Goal: Task Accomplishment & Management: Manage account settings

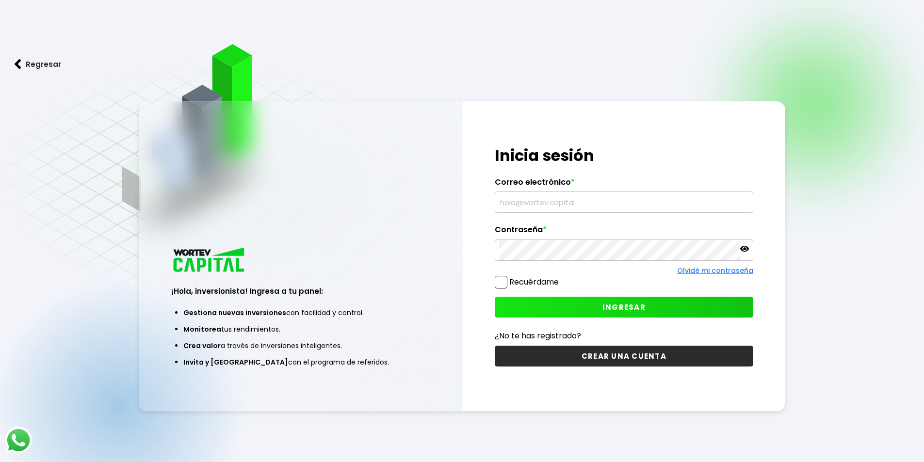
click at [576, 204] on input "text" at bounding box center [624, 202] width 250 height 20
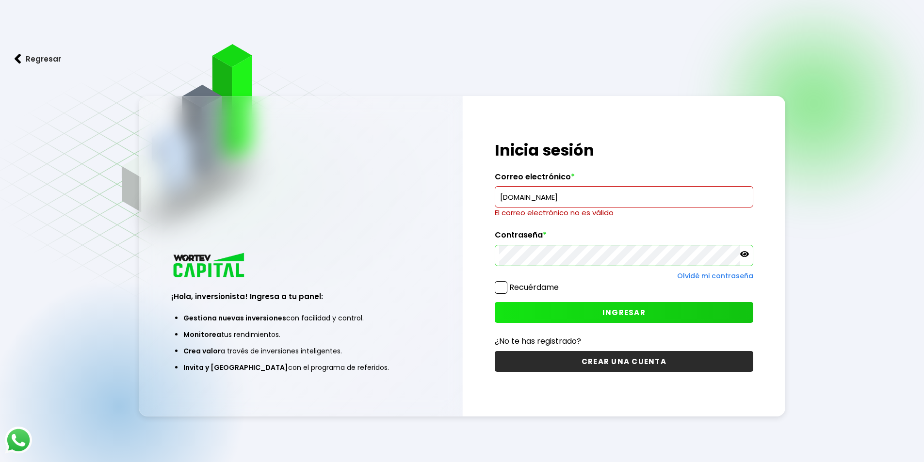
click at [553, 196] on input "[DOMAIN_NAME]" at bounding box center [624, 197] width 250 height 20
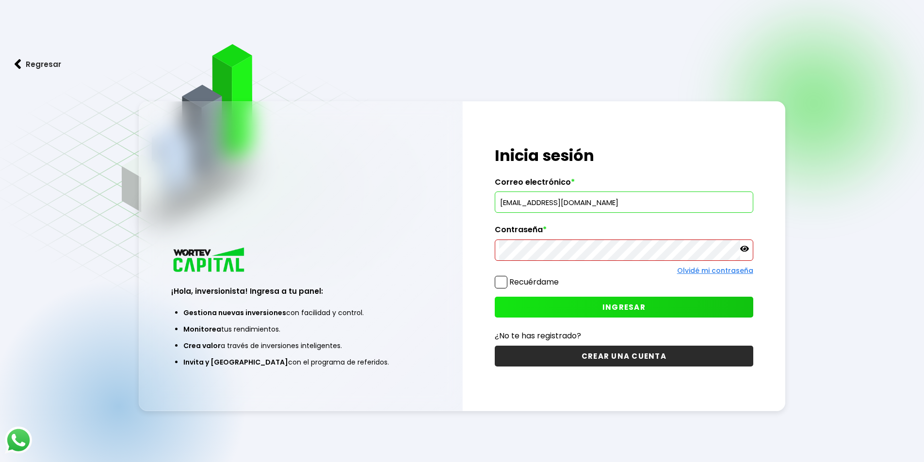
type input "[EMAIL_ADDRESS][DOMAIN_NAME]"
click at [634, 307] on span "INGRESAR" at bounding box center [624, 307] width 43 height 10
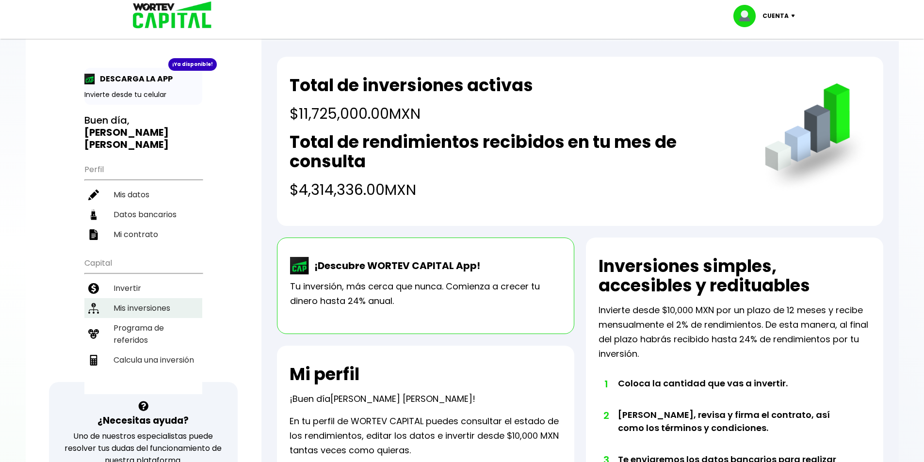
click at [160, 298] on li "Mis inversiones" at bounding box center [143, 308] width 118 height 20
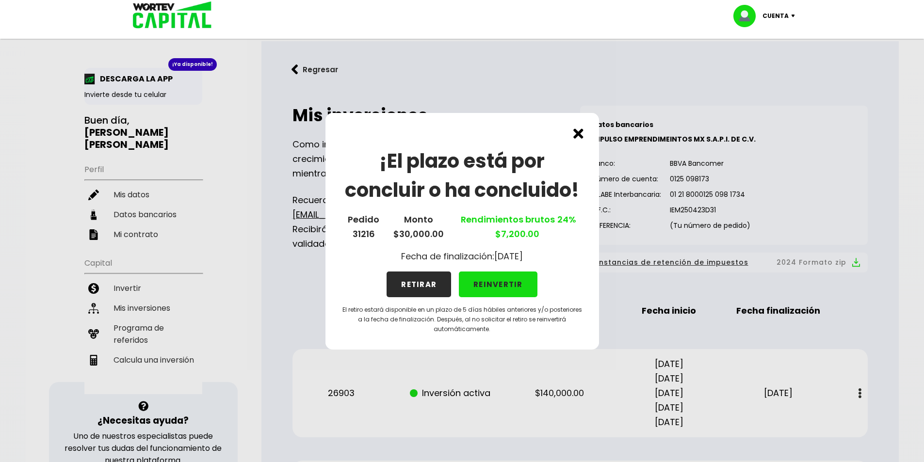
click at [418, 285] on button "RETIRAR" at bounding box center [419, 285] width 65 height 26
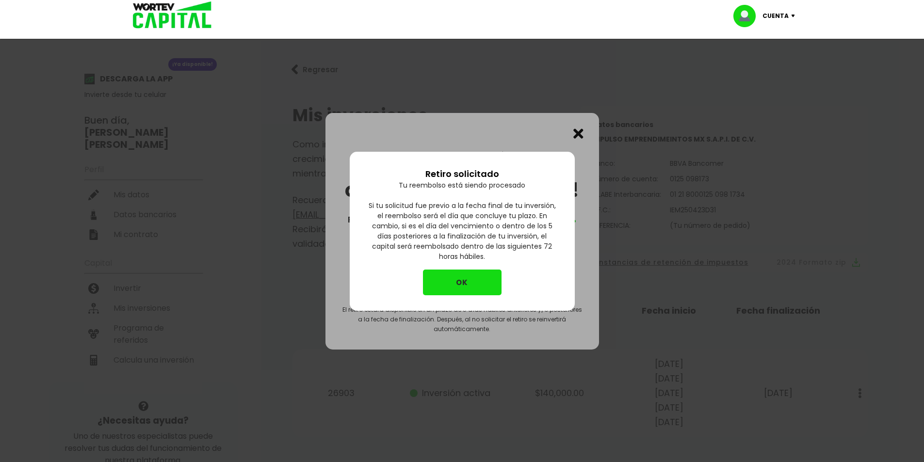
click at [454, 273] on button "OK" at bounding box center [462, 283] width 79 height 26
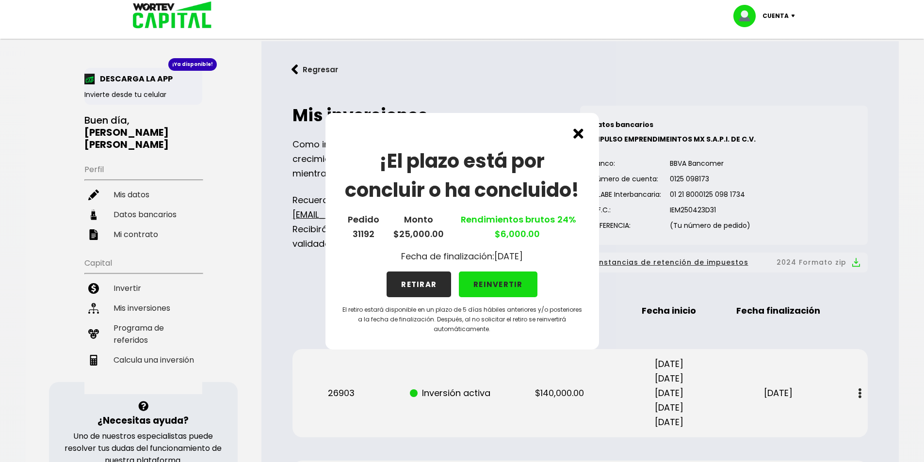
click at [419, 285] on button "RETIRAR" at bounding box center [419, 285] width 65 height 26
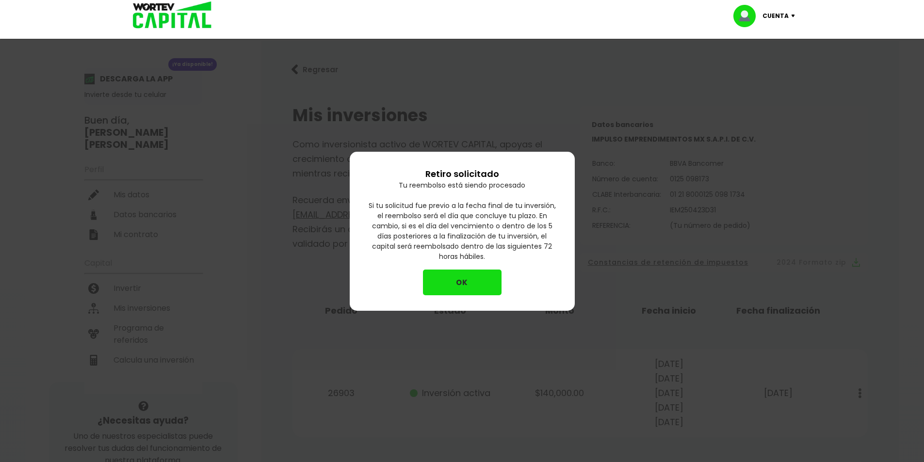
click at [459, 283] on button "OK" at bounding box center [462, 283] width 79 height 26
